Goal: Transaction & Acquisition: Purchase product/service

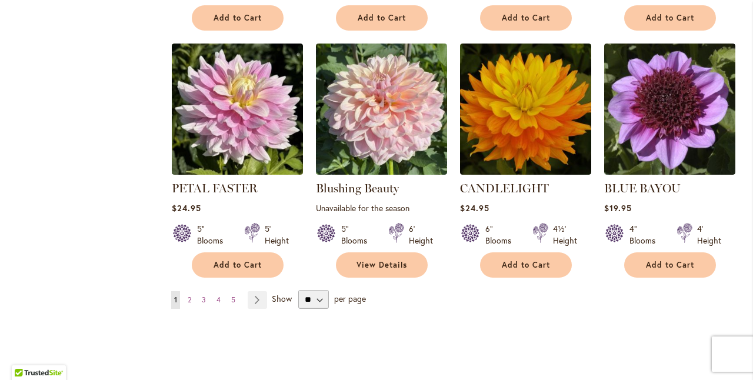
scroll to position [924, 0]
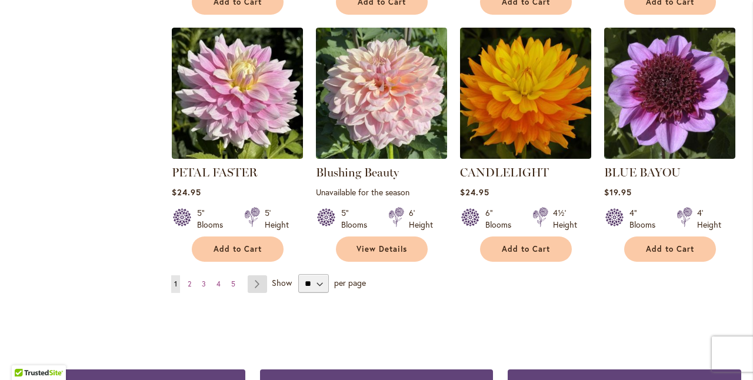
click at [258, 279] on link "Page Next" at bounding box center [257, 284] width 19 height 18
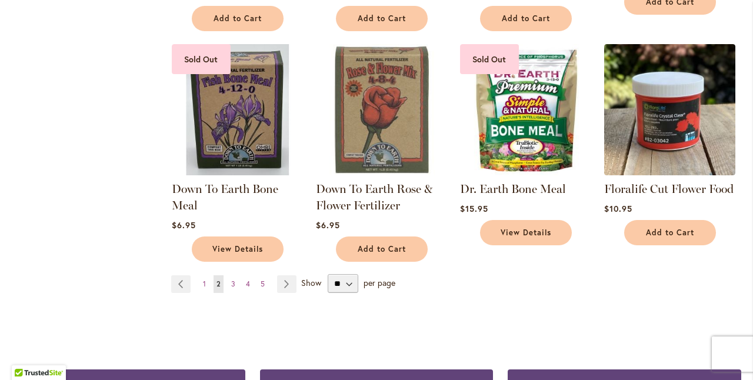
scroll to position [909, 0]
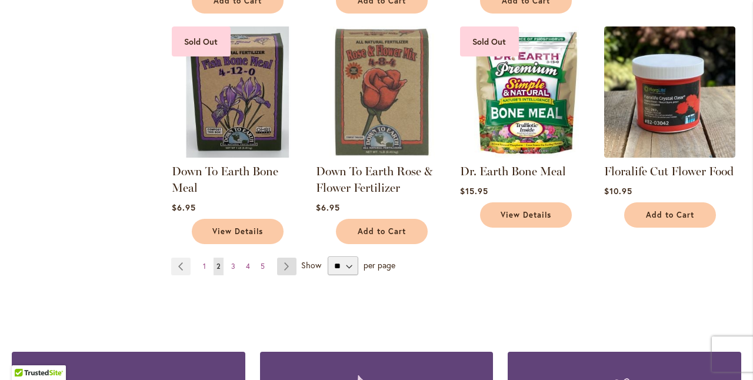
click at [283, 259] on link "Page Next" at bounding box center [286, 267] width 19 height 18
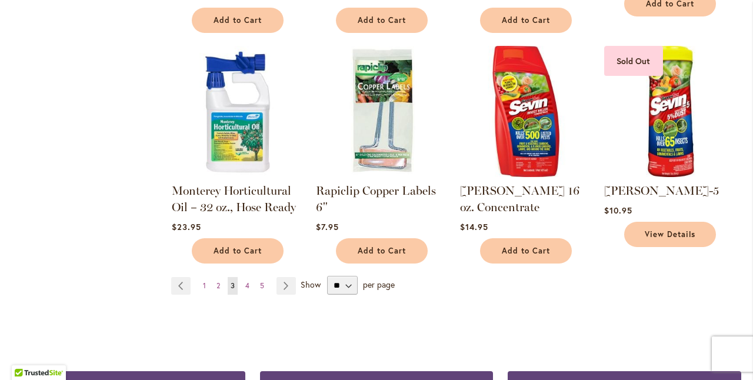
scroll to position [875, 0]
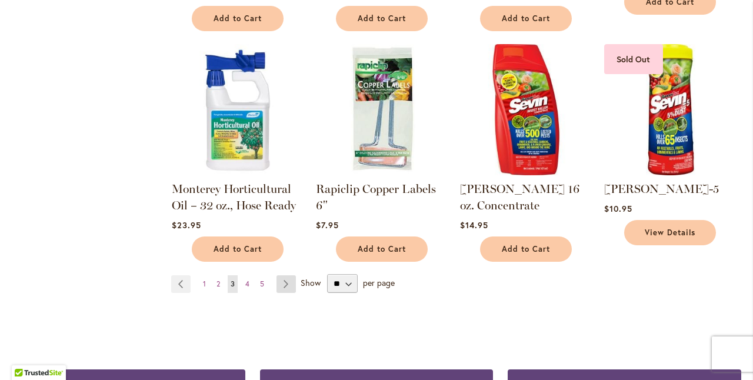
click at [287, 275] on link "Page Next" at bounding box center [285, 284] width 19 height 18
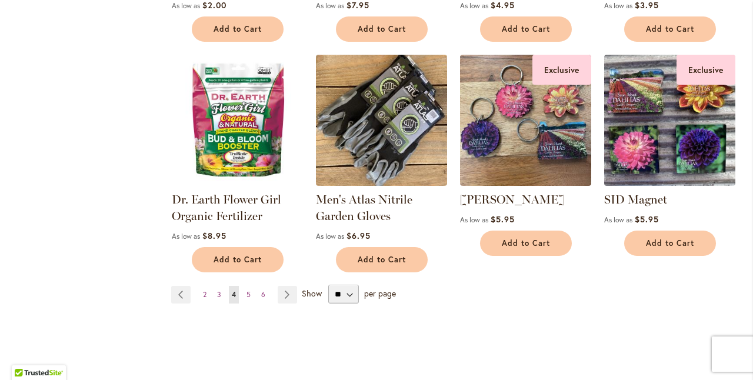
scroll to position [877, 0]
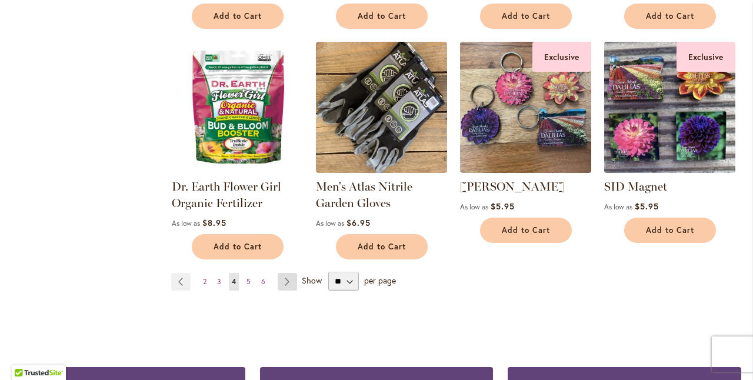
click at [287, 278] on link "Page Next" at bounding box center [287, 282] width 19 height 18
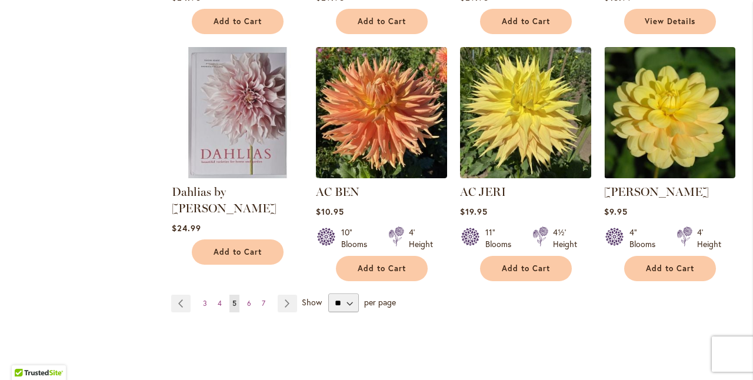
scroll to position [905, 0]
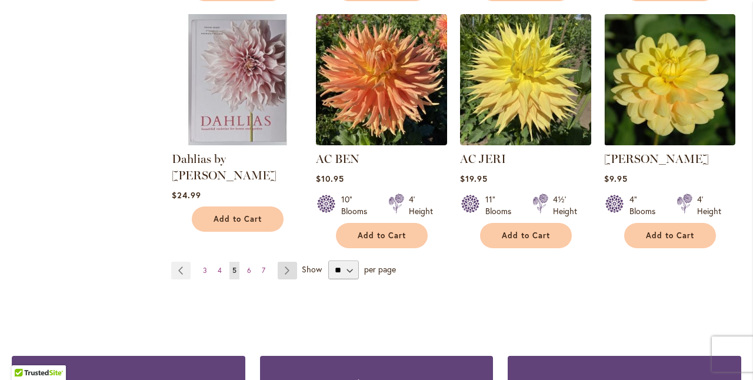
click at [283, 266] on link "Page Next" at bounding box center [287, 271] width 19 height 18
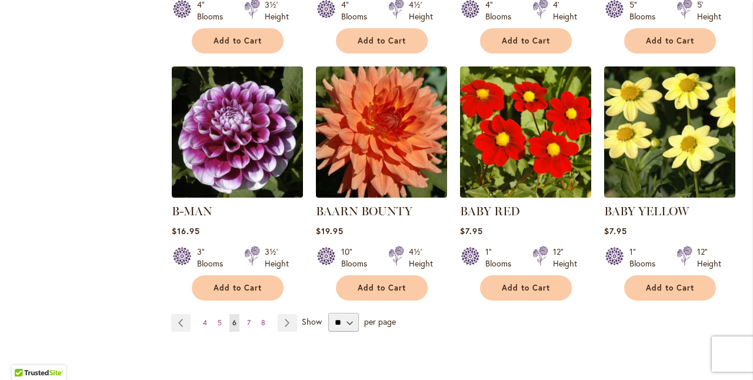
scroll to position [927, 0]
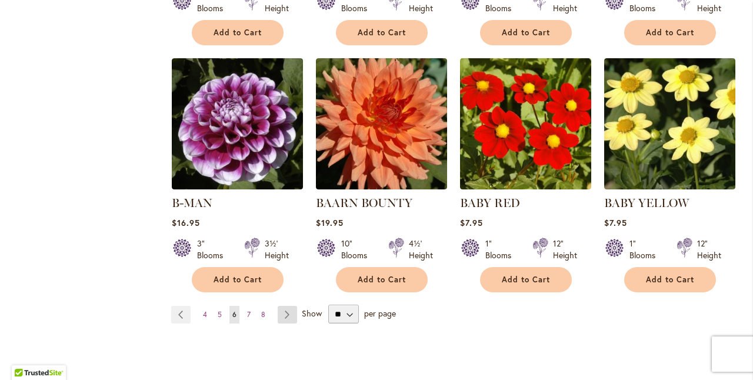
click at [287, 306] on link "Page Next" at bounding box center [287, 315] width 19 height 18
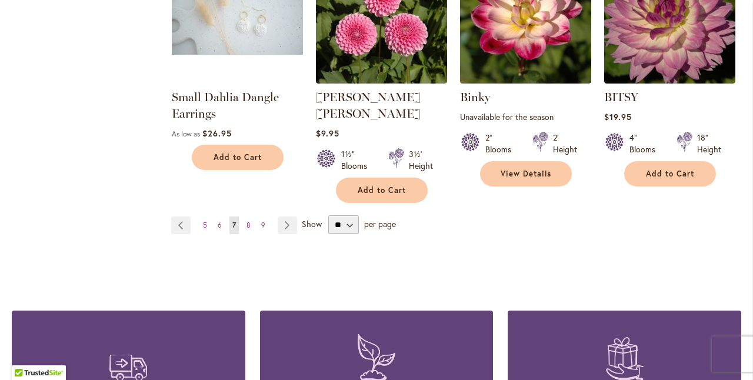
scroll to position [1030, 0]
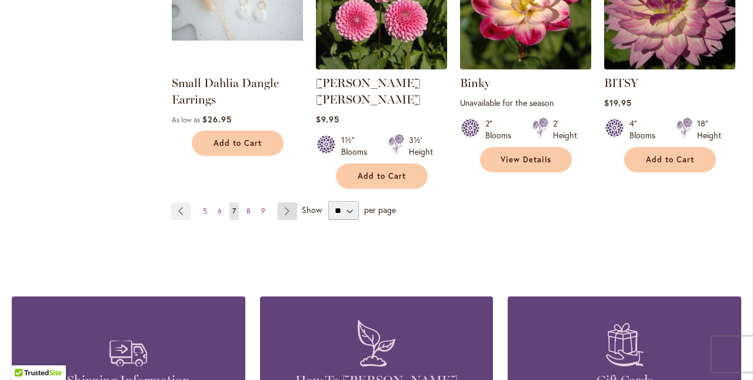
click at [286, 202] on link "Page Next" at bounding box center [287, 211] width 19 height 18
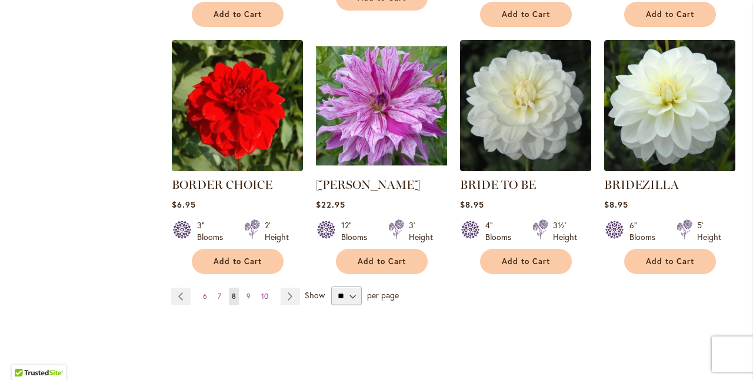
scroll to position [934, 0]
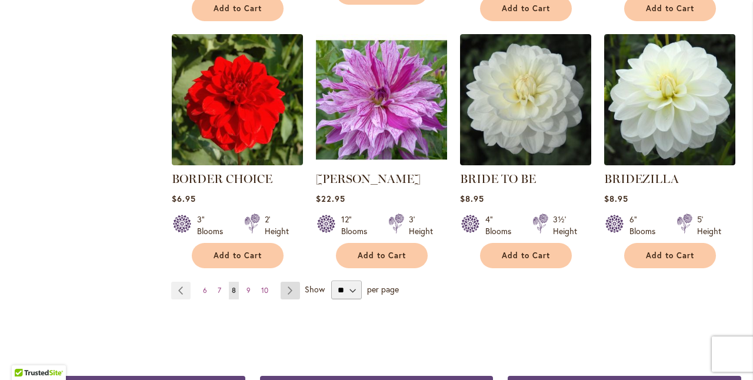
click at [286, 286] on link "Page Next" at bounding box center [290, 291] width 19 height 18
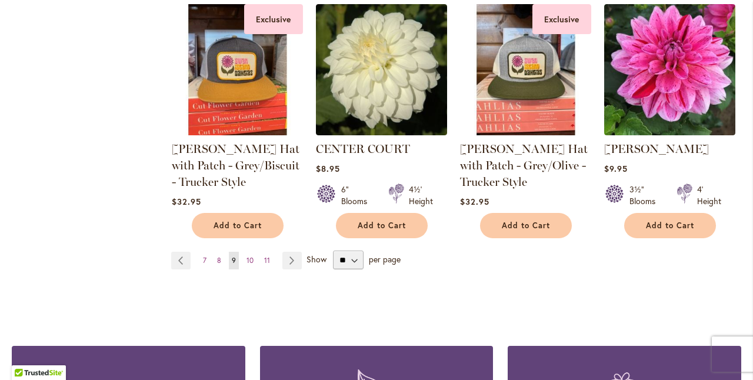
scroll to position [983, 0]
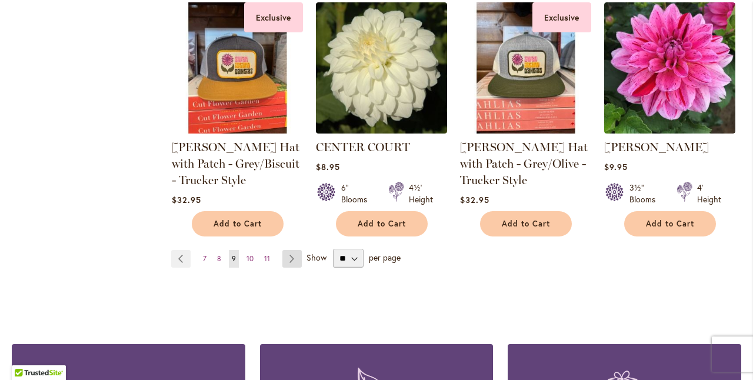
click at [285, 253] on link "Page Next" at bounding box center [291, 259] width 19 height 18
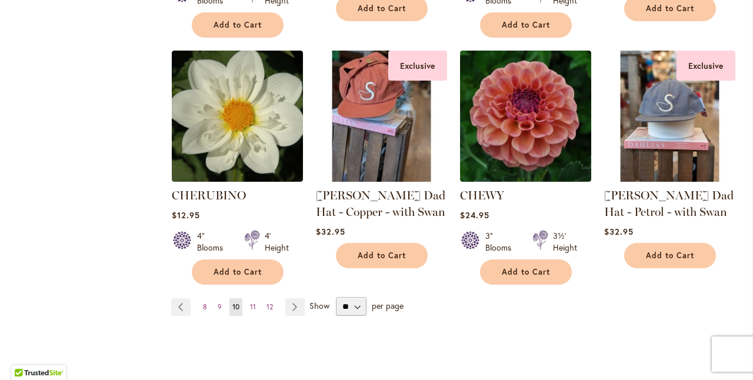
scroll to position [949, 0]
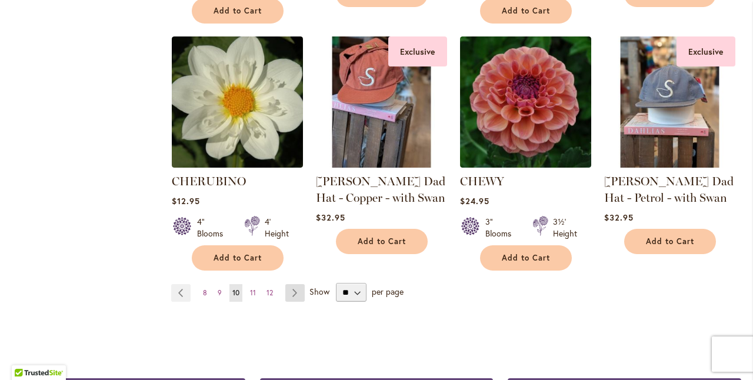
click at [295, 284] on link "Page Next" at bounding box center [294, 293] width 19 height 18
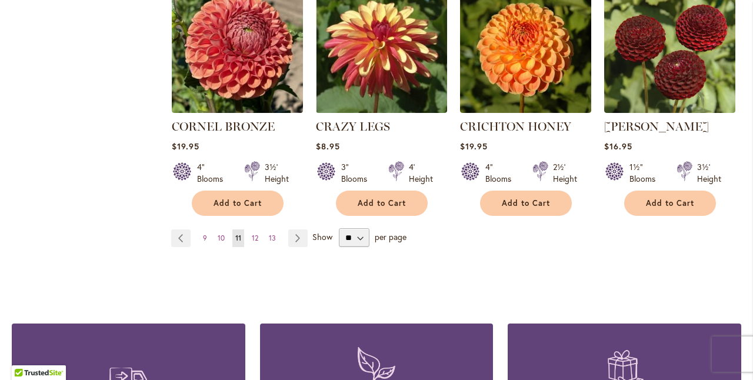
scroll to position [1034, 0]
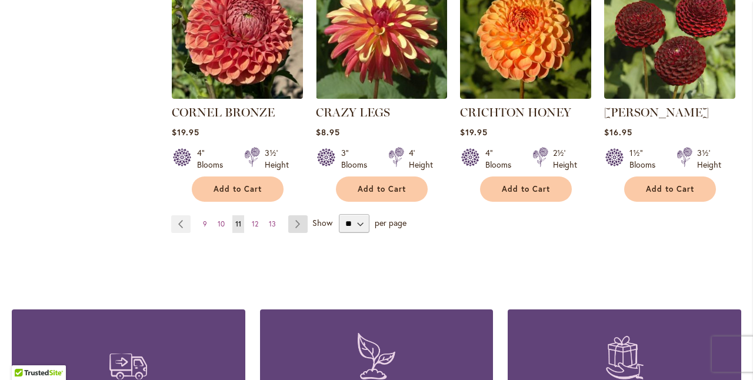
click at [295, 215] on link "Page Next" at bounding box center [297, 224] width 19 height 18
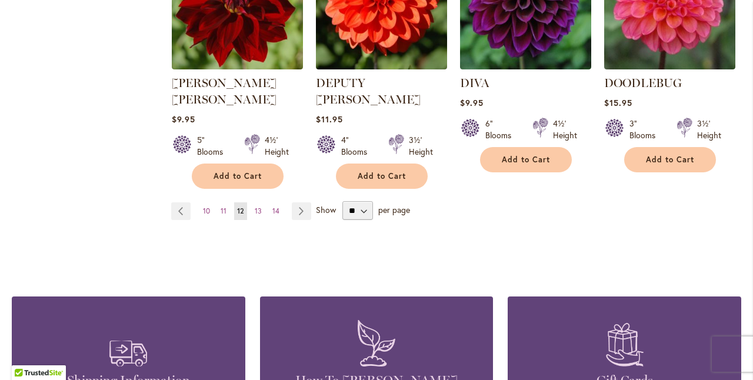
scroll to position [1089, 0]
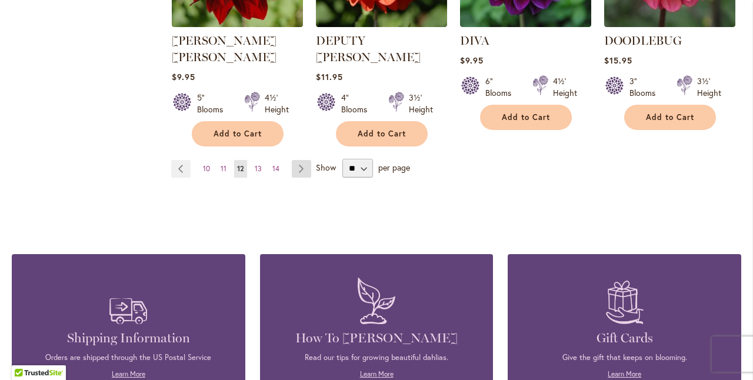
click at [296, 160] on link "Page Next" at bounding box center [301, 169] width 19 height 18
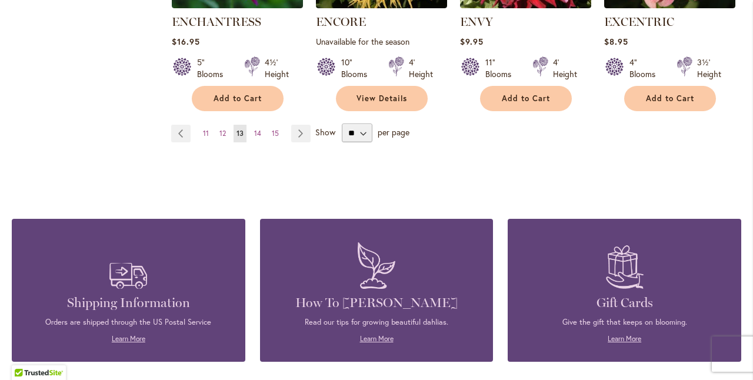
scroll to position [1094, 0]
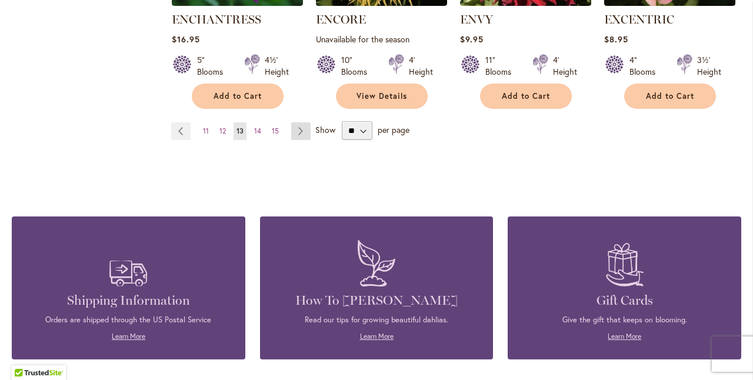
click at [298, 126] on link "Page Next" at bounding box center [300, 131] width 19 height 18
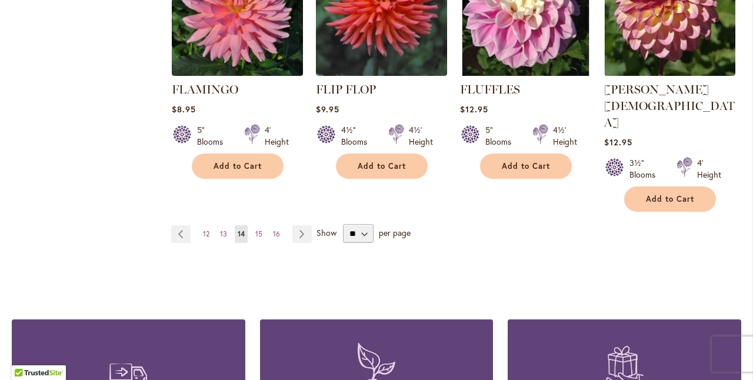
scroll to position [1071, 0]
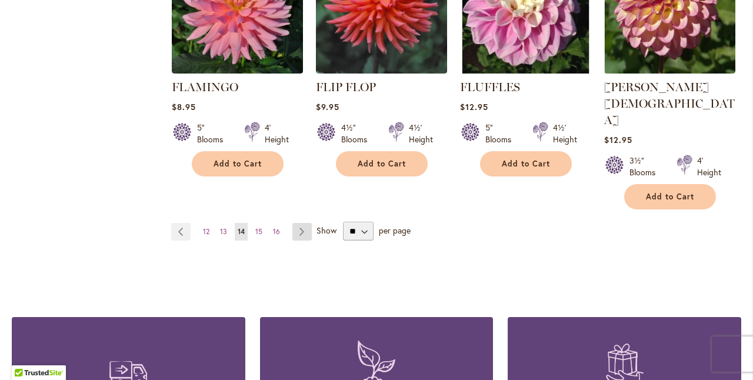
click at [299, 223] on link "Page Next" at bounding box center [301, 232] width 19 height 18
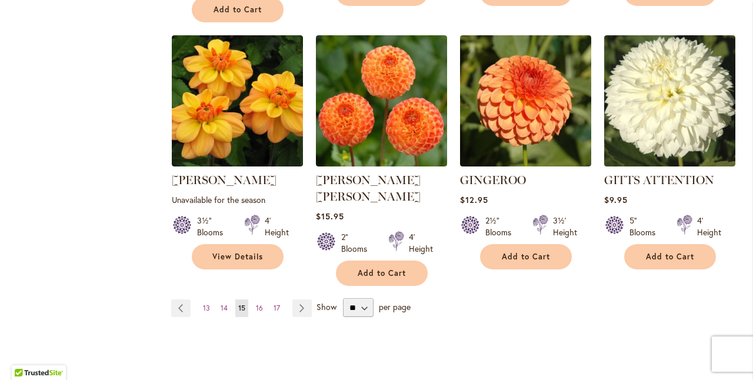
scroll to position [984, 0]
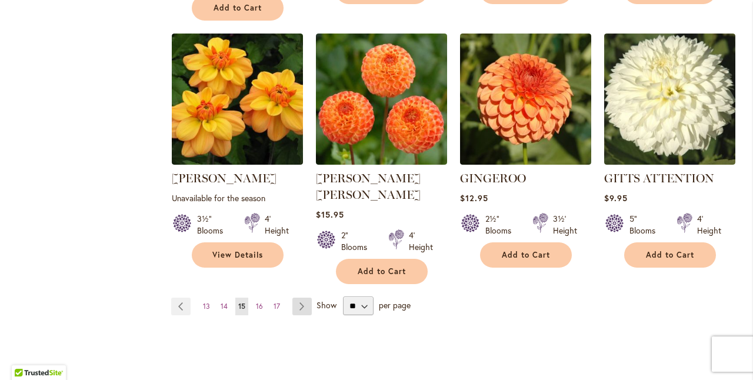
click at [301, 298] on link "Page Next" at bounding box center [301, 307] width 19 height 18
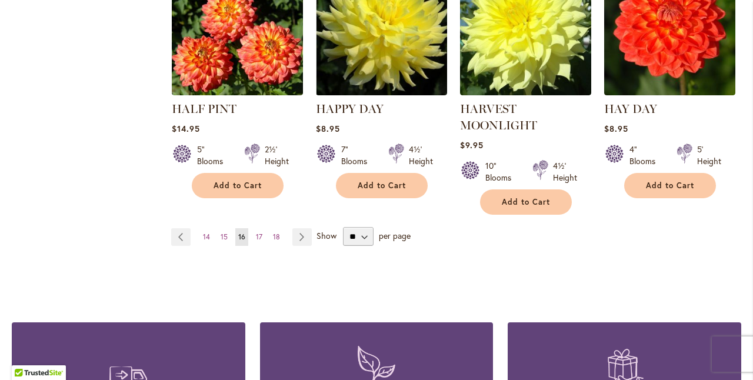
scroll to position [1007, 0]
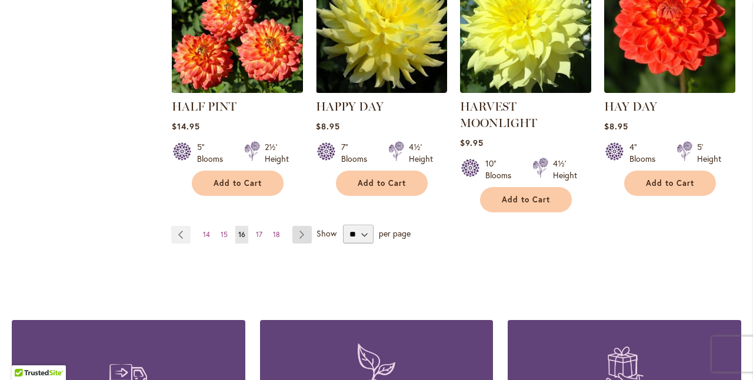
click at [299, 229] on link "Page Next" at bounding box center [301, 235] width 19 height 18
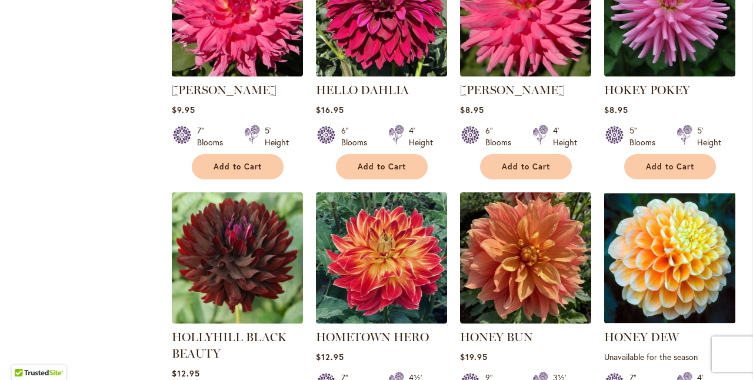
scroll to position [566, 0]
